Goal: Task Accomplishment & Management: Use online tool/utility

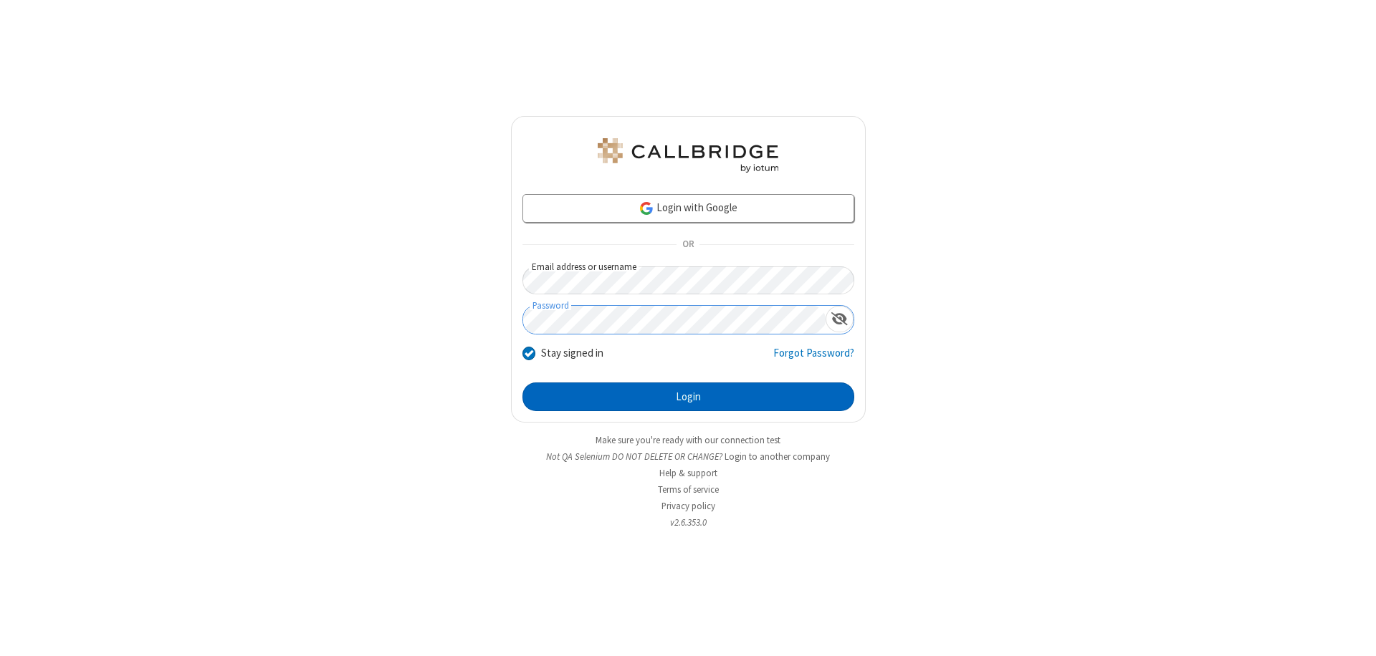
click at [688, 397] on button "Login" at bounding box center [688, 397] width 332 height 29
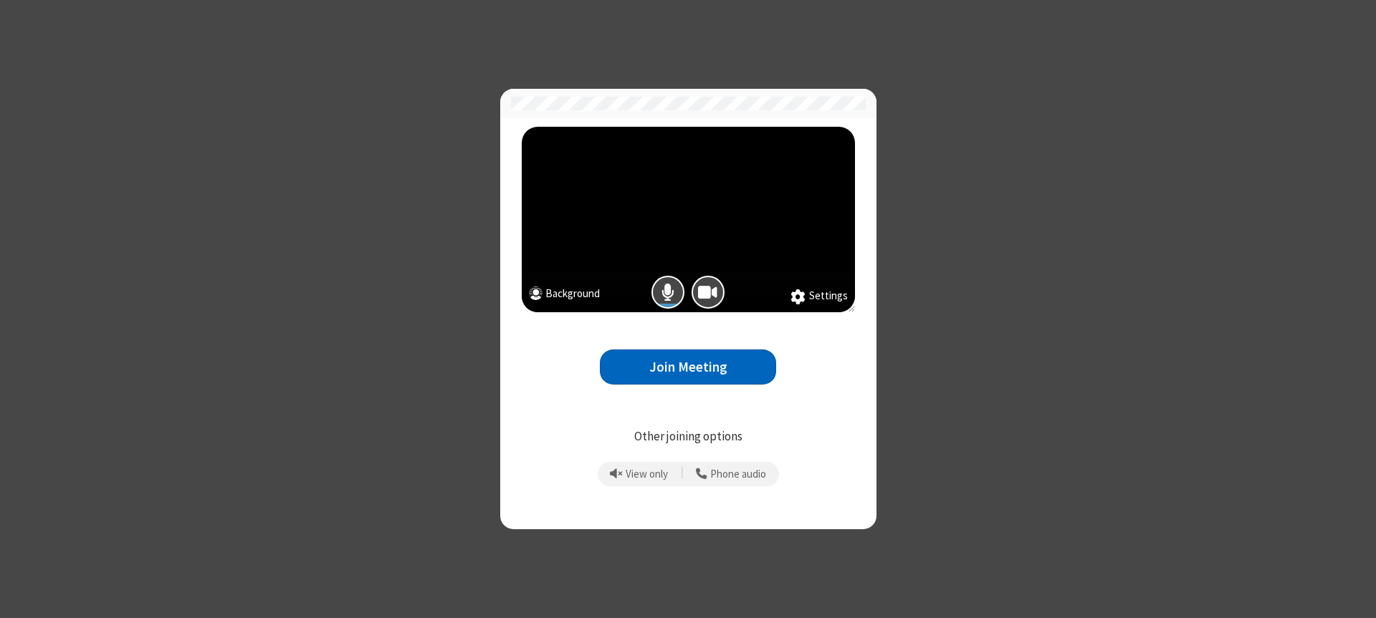
click at [688, 367] on button "Join Meeting" at bounding box center [688, 367] width 176 height 35
